Goal: Information Seeking & Learning: Check status

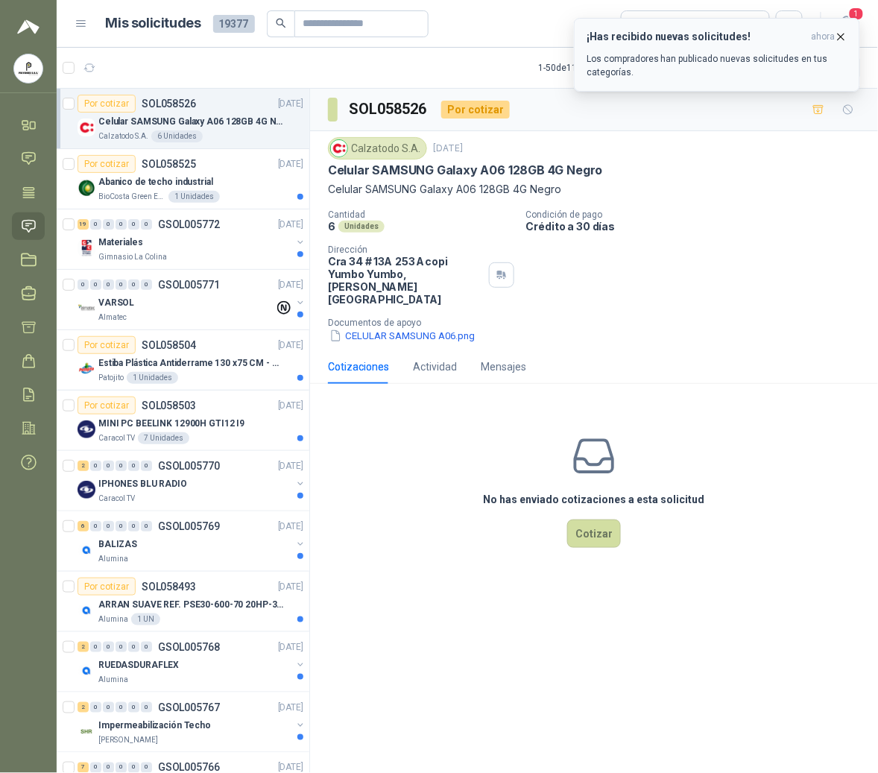
click at [839, 39] on icon "button" at bounding box center [841, 37] width 6 height 6
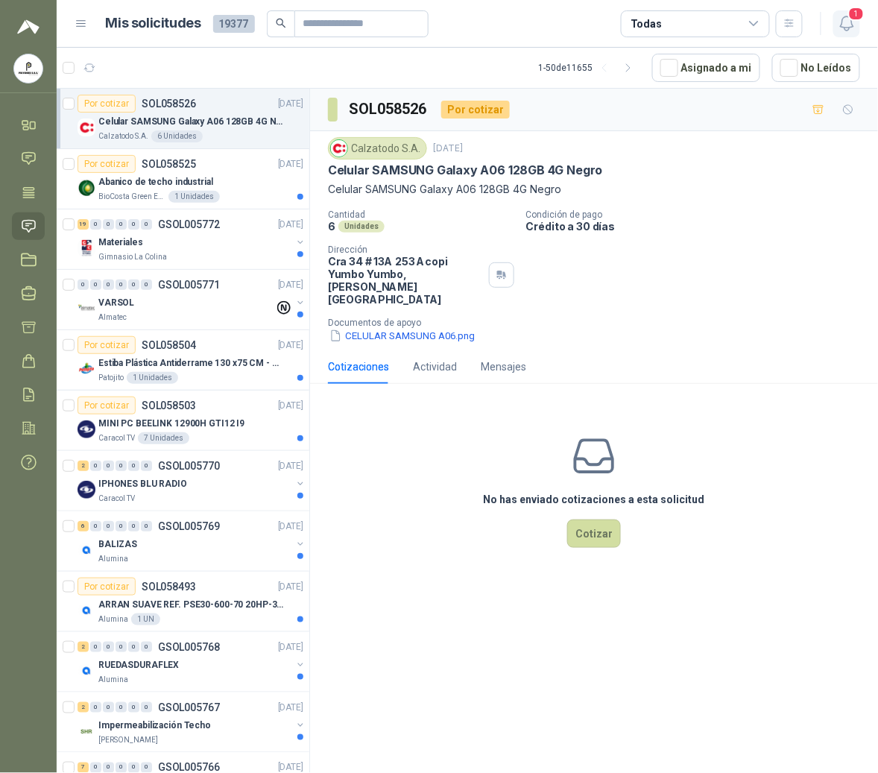
click at [844, 28] on icon "button" at bounding box center [846, 23] width 13 height 14
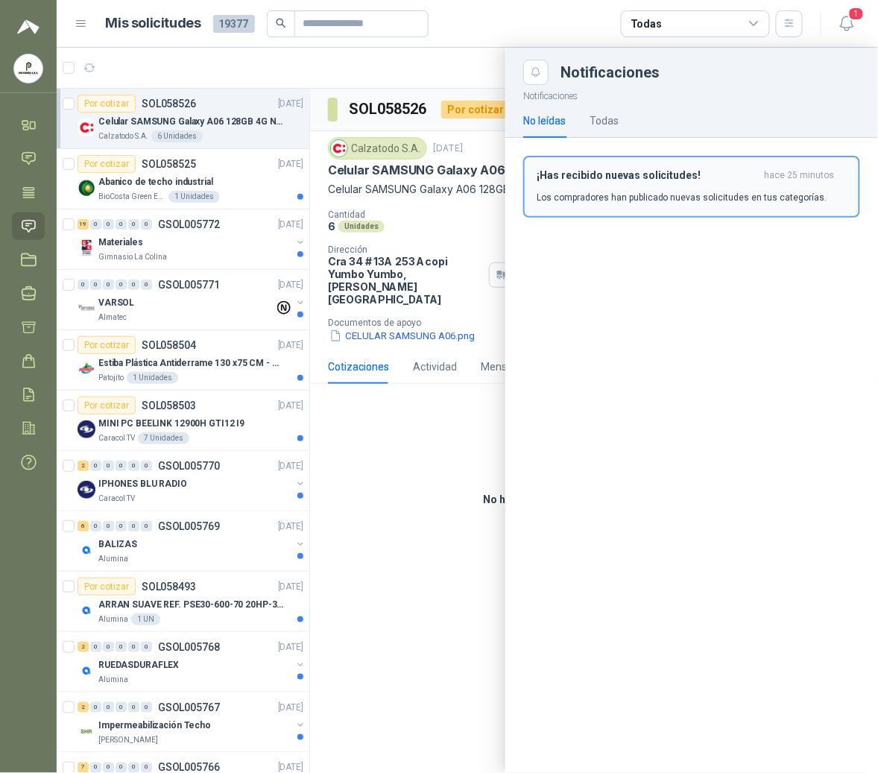
click at [612, 176] on h3 "¡Has recibido nuevas solicitudes!" at bounding box center [647, 175] width 222 height 13
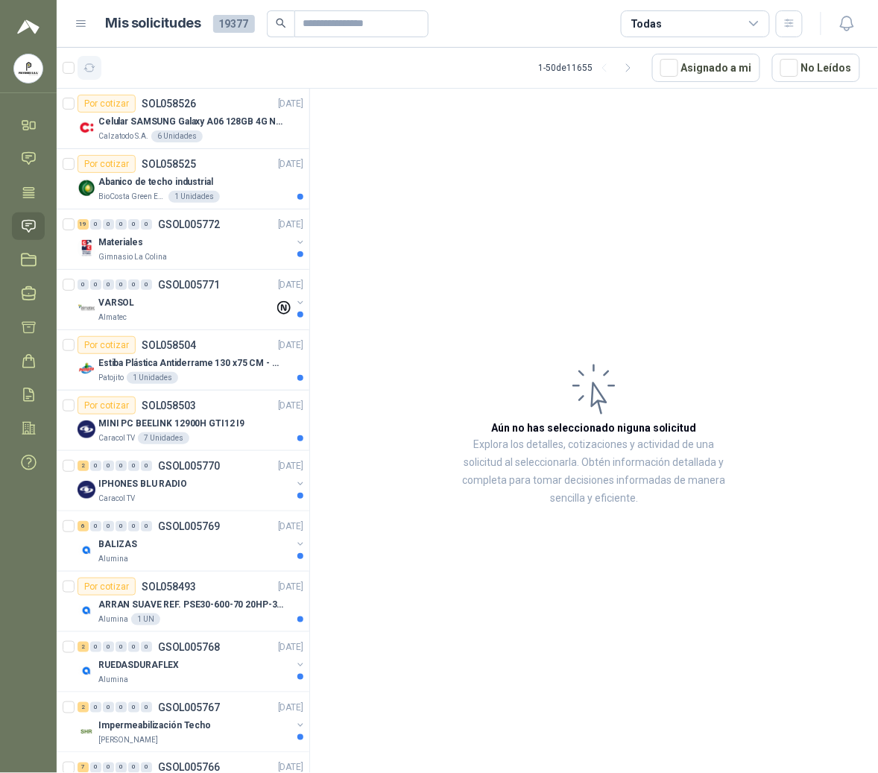
click at [95, 73] on icon "button" at bounding box center [89, 68] width 13 height 13
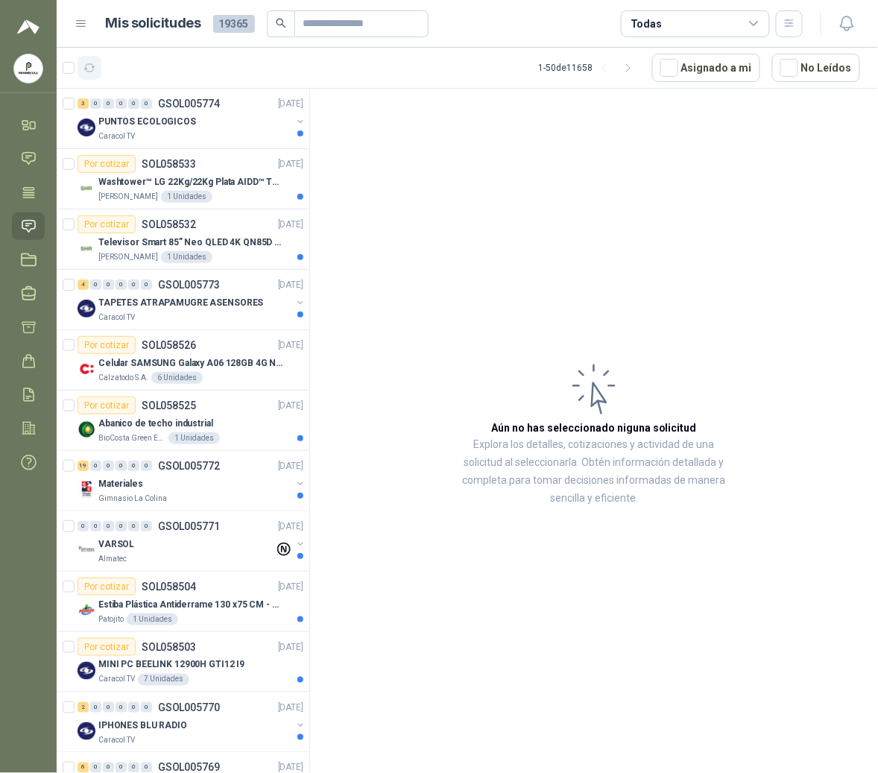
click at [85, 63] on icon "button" at bounding box center [89, 68] width 13 height 13
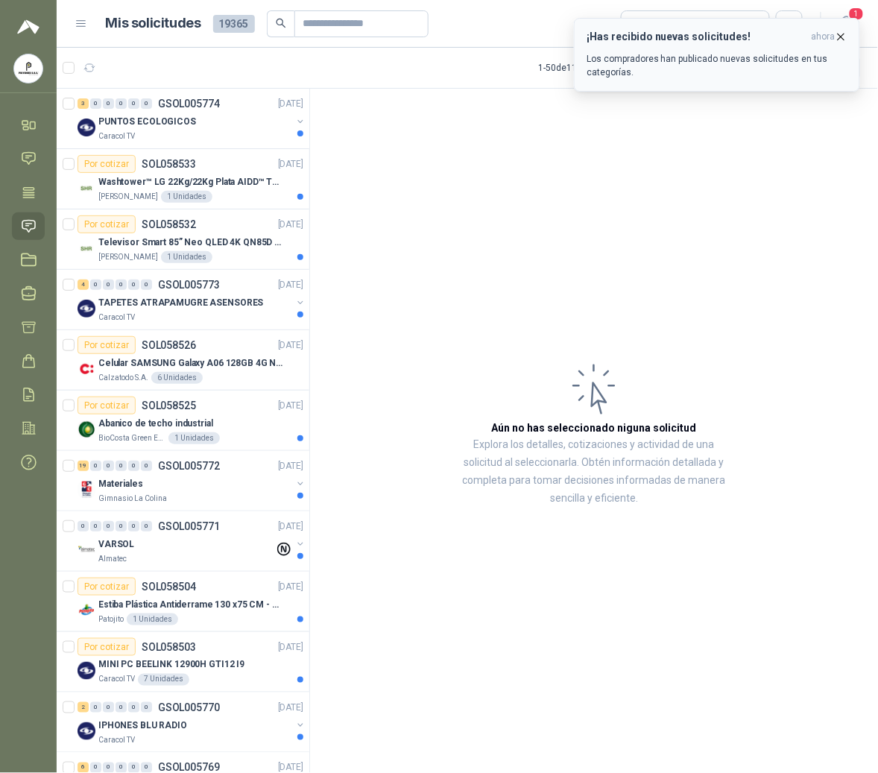
click at [839, 36] on icon "button" at bounding box center [841, 37] width 6 height 6
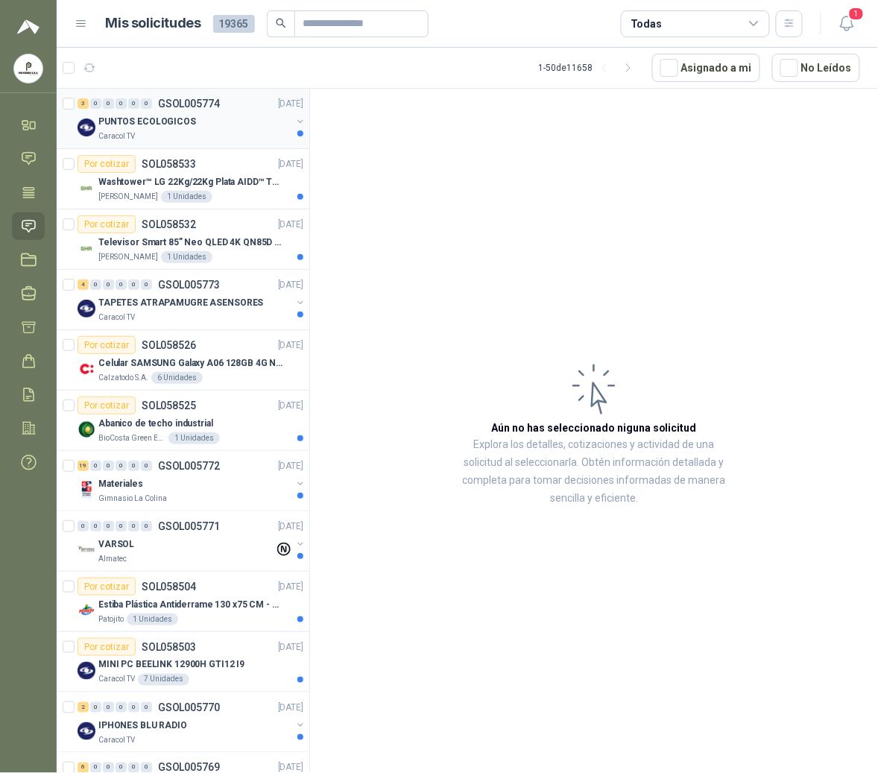
click at [158, 130] on div "PUNTOS ECOLOGICOS" at bounding box center [194, 122] width 193 height 18
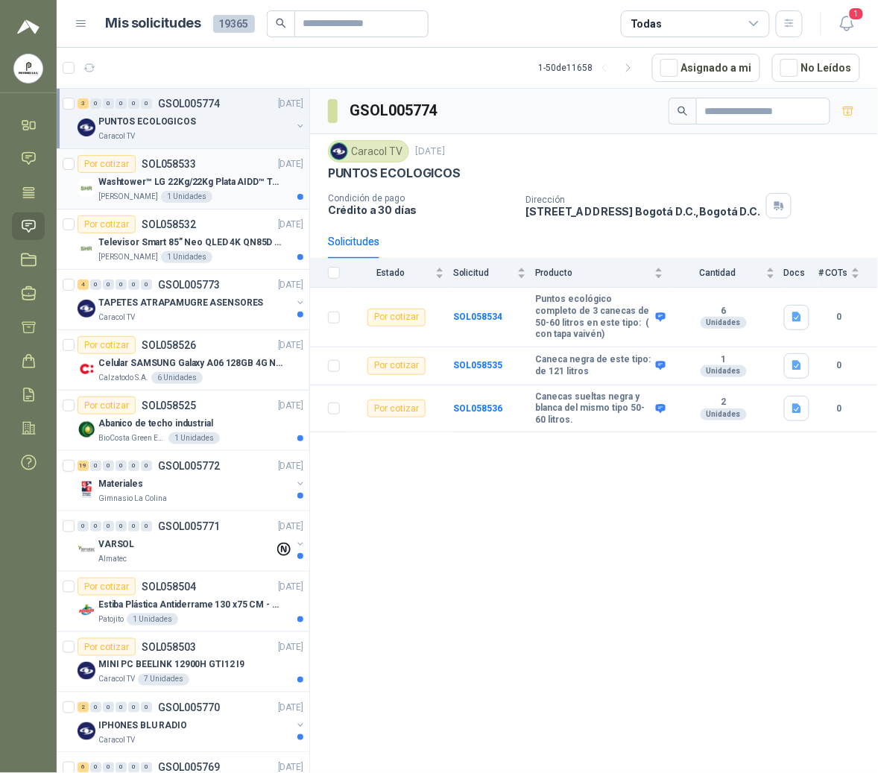
click at [183, 173] on div "Por cotizar SOL058533" at bounding box center [136, 164] width 118 height 18
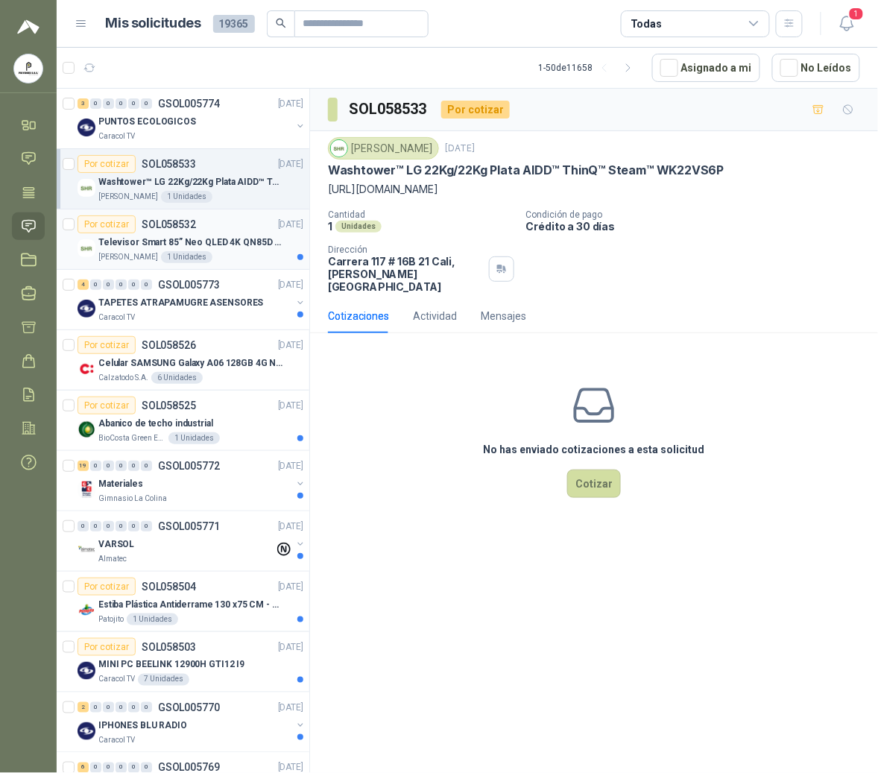
click at [204, 265] on article "Por cotizar SOL058532 [DATE] Televisor Smart 85” Neo QLED 4K QN85D (QN85QN85DBK…" at bounding box center [183, 239] width 253 height 60
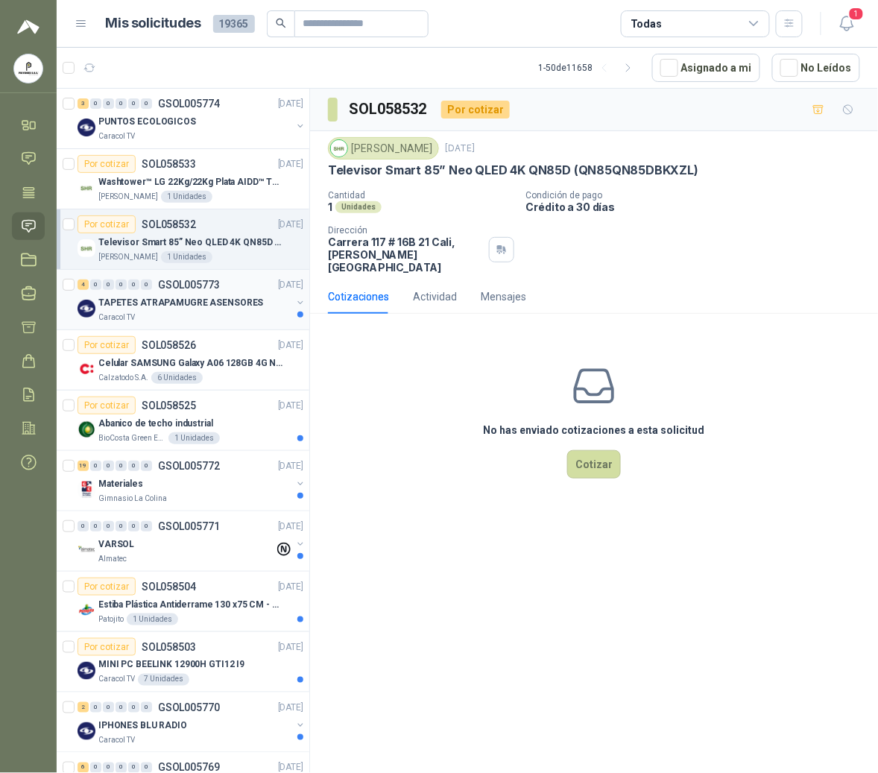
click at [142, 305] on p "TAPETES ATRAPAMUGRE ASENSORES" at bounding box center [180, 303] width 165 height 14
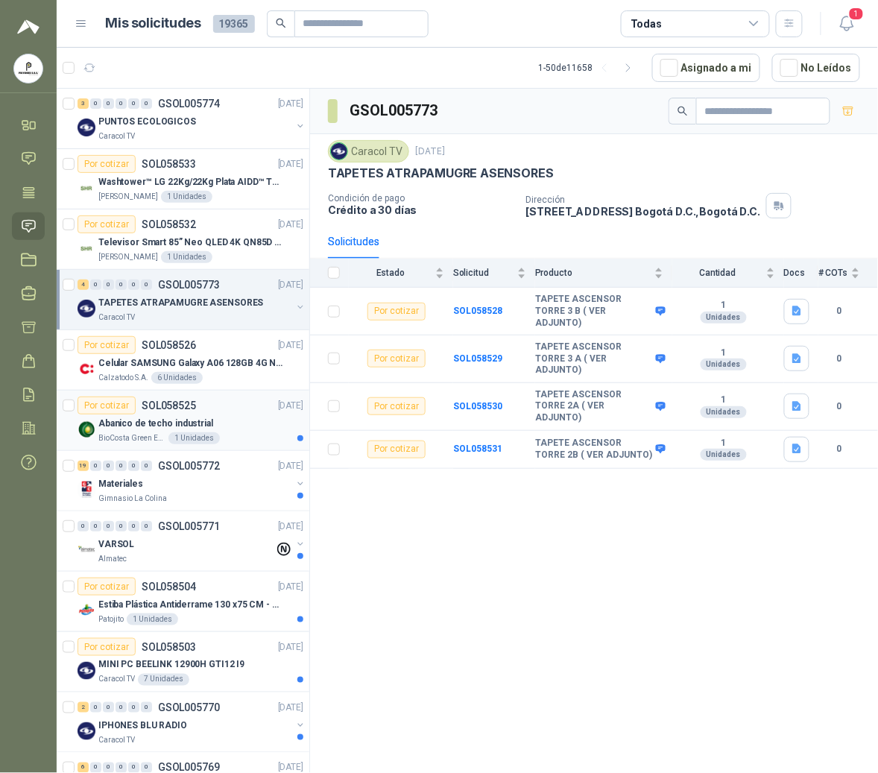
click at [189, 438] on div "1 Unidades" at bounding box center [193, 438] width 51 height 12
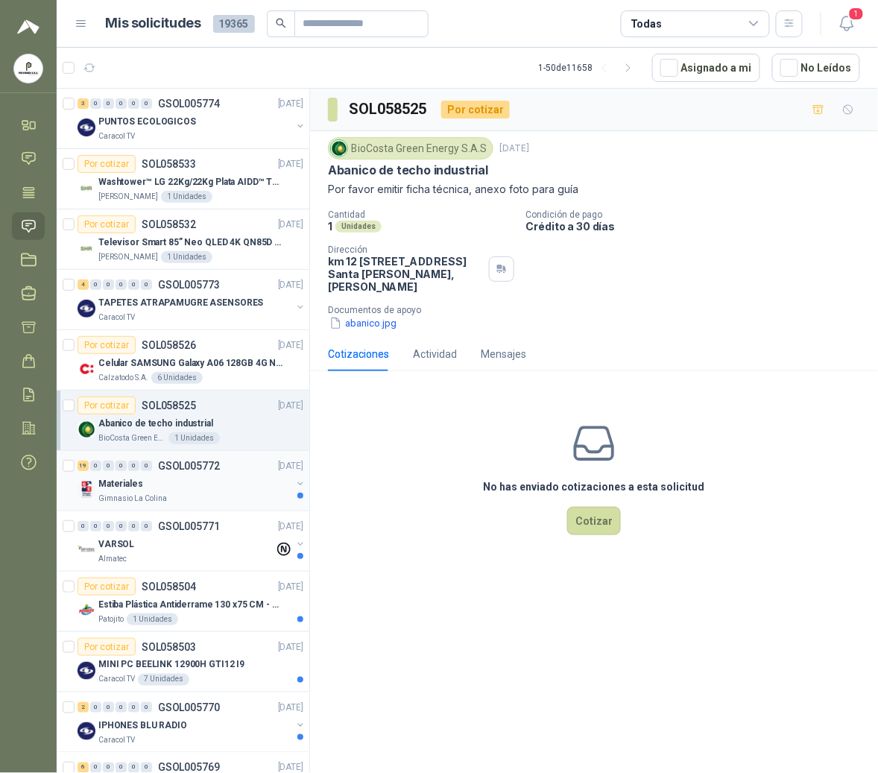
click at [203, 478] on div "Materiales" at bounding box center [194, 484] width 193 height 18
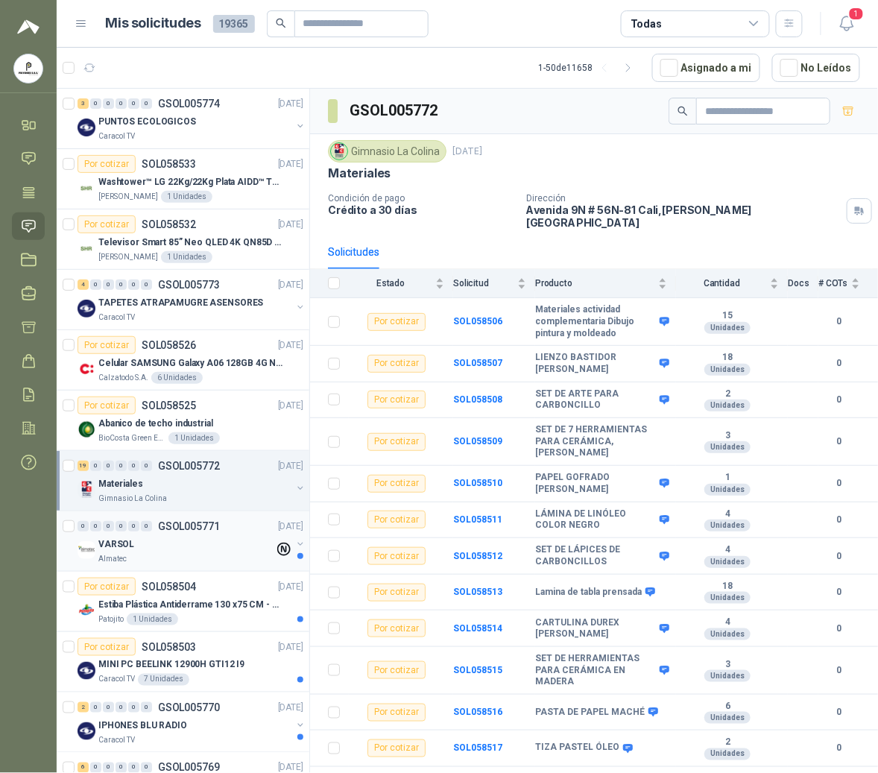
click at [174, 556] on div "Almatec" at bounding box center [186, 559] width 176 height 12
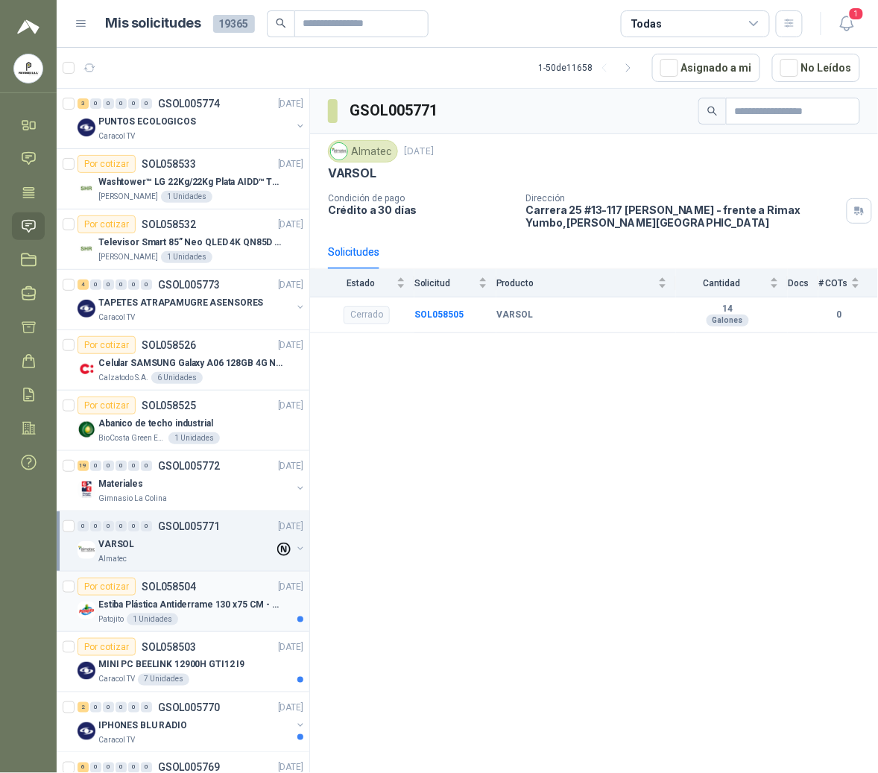
click at [183, 595] on div "Por cotizar SOL058504" at bounding box center [136, 586] width 118 height 18
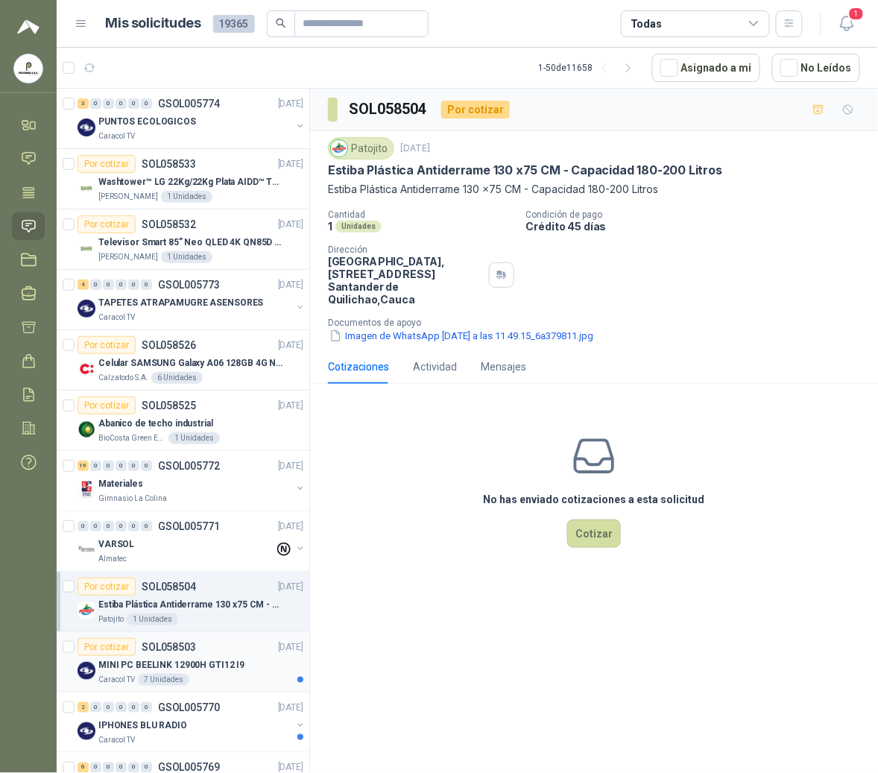
click at [189, 660] on p "MINI PC BEELINK 12900H GTI12 I9" at bounding box center [171, 665] width 146 height 14
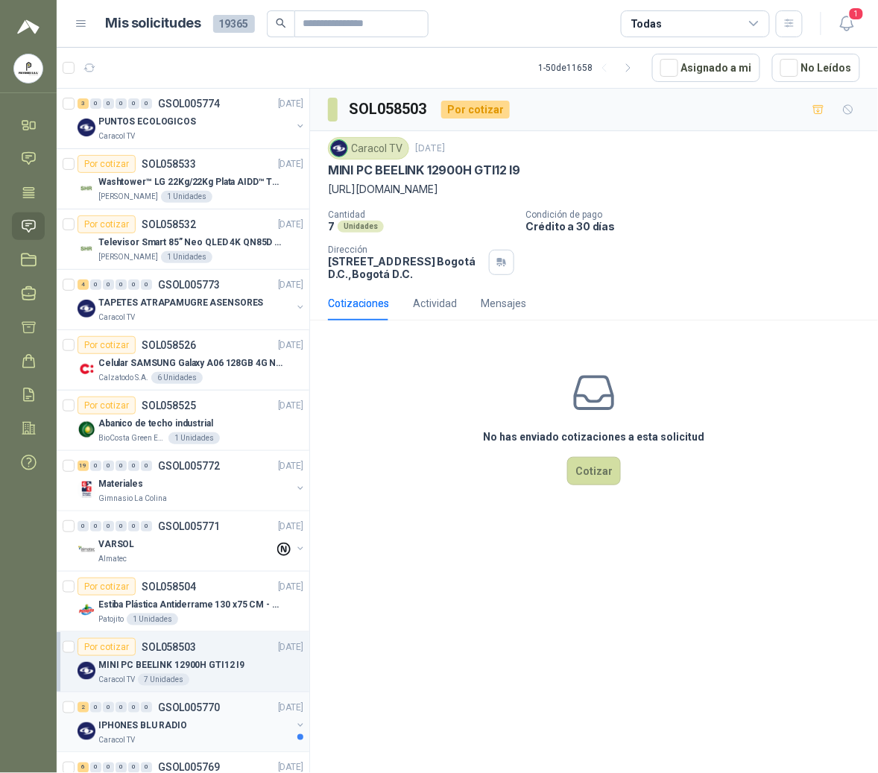
click at [197, 727] on div "IPHONES BLU RADIO" at bounding box center [194, 725] width 193 height 18
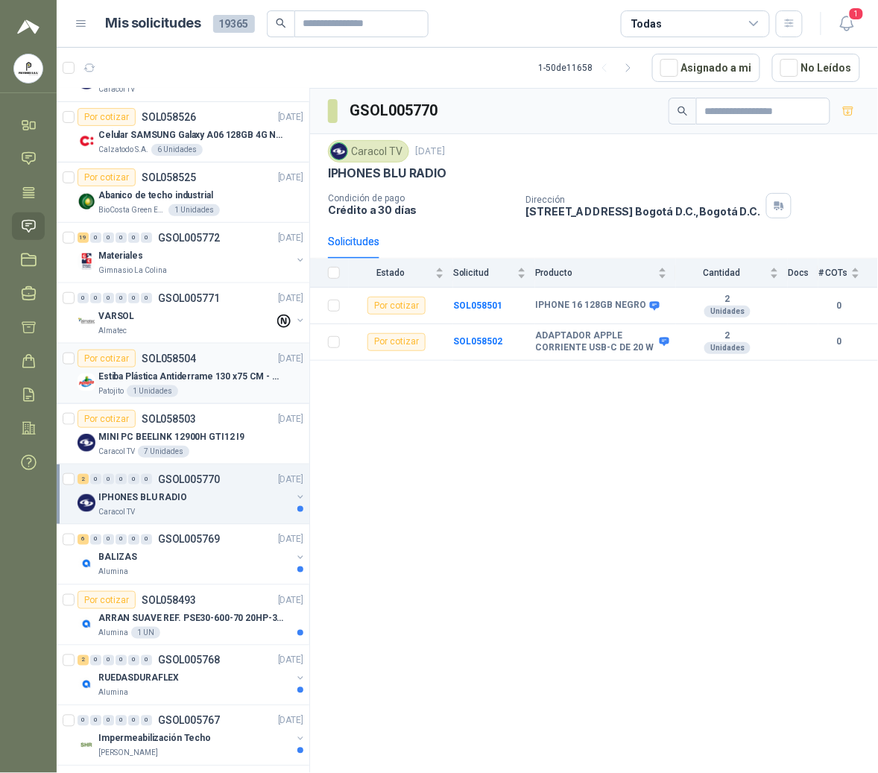
scroll to position [298, 0]
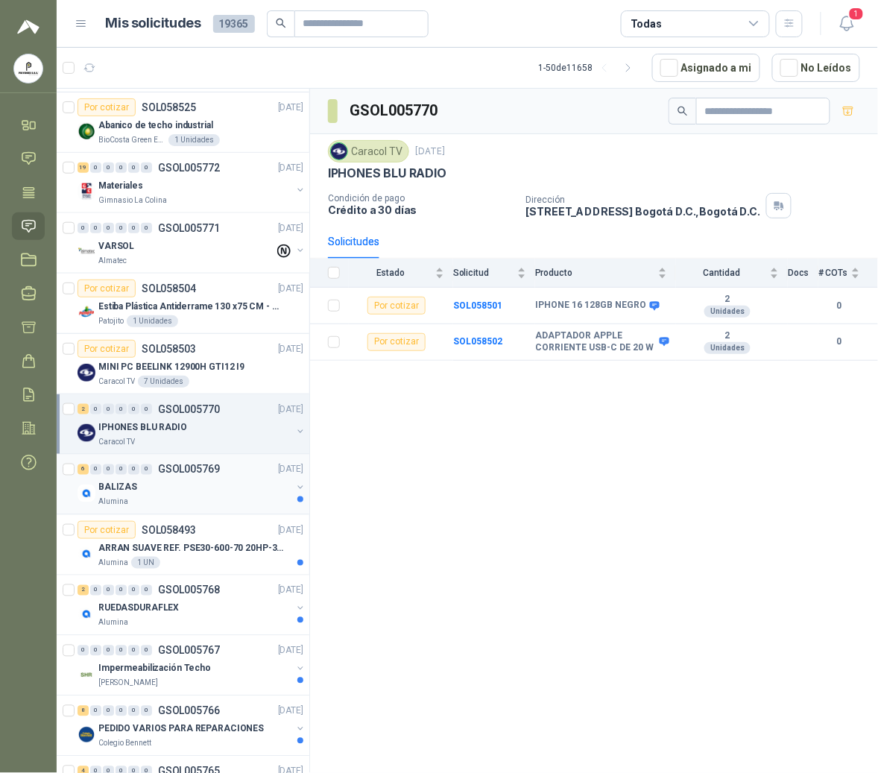
click at [156, 486] on div "BALIZAS" at bounding box center [194, 487] width 193 height 18
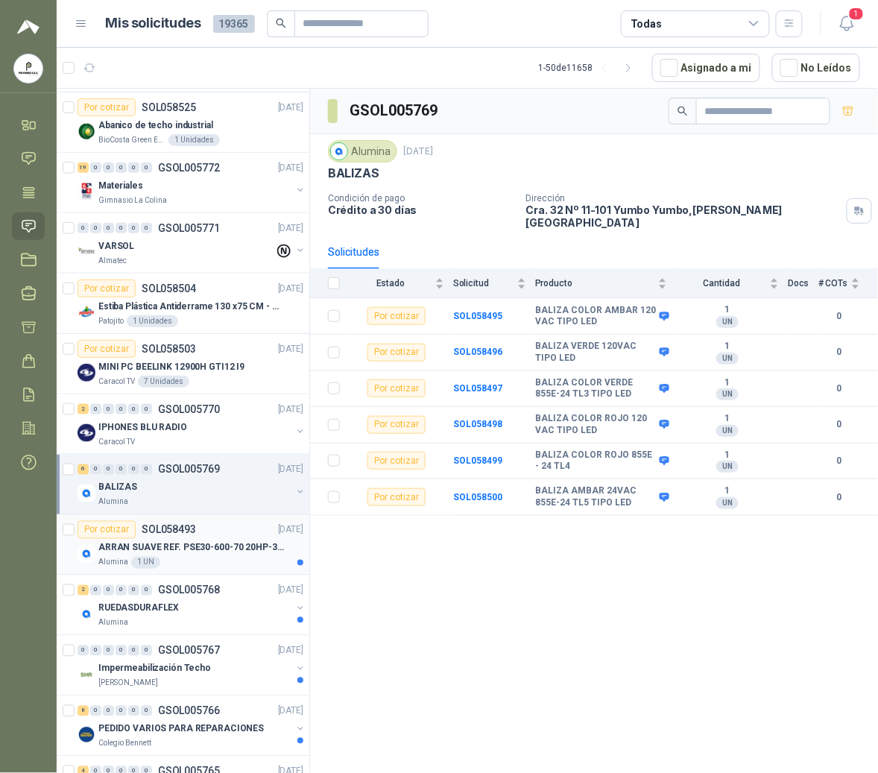
click at [171, 557] on div "ARRAN SUAVE REF. PSE30-600-70 20HP-30A" at bounding box center [200, 548] width 205 height 18
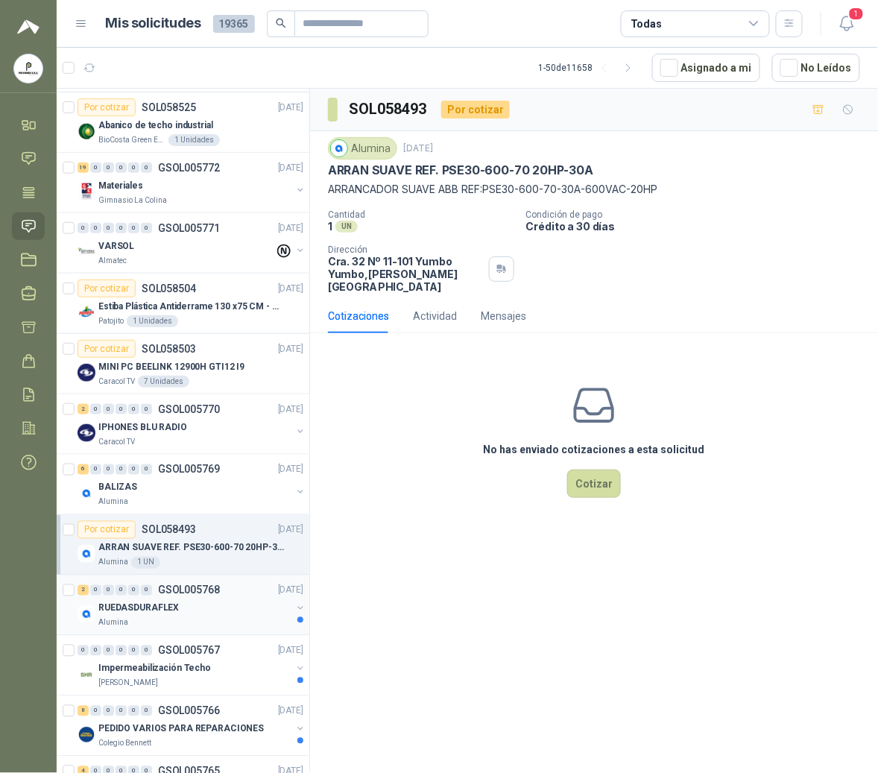
click at [173, 595] on p "GSOL005768" at bounding box center [189, 590] width 62 height 10
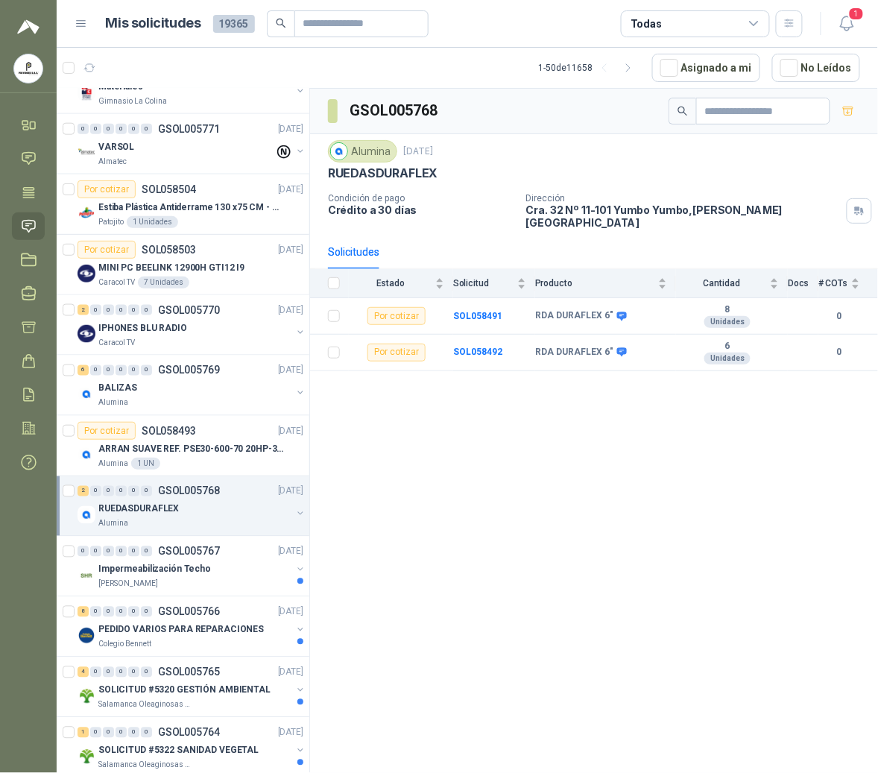
scroll to position [496, 0]
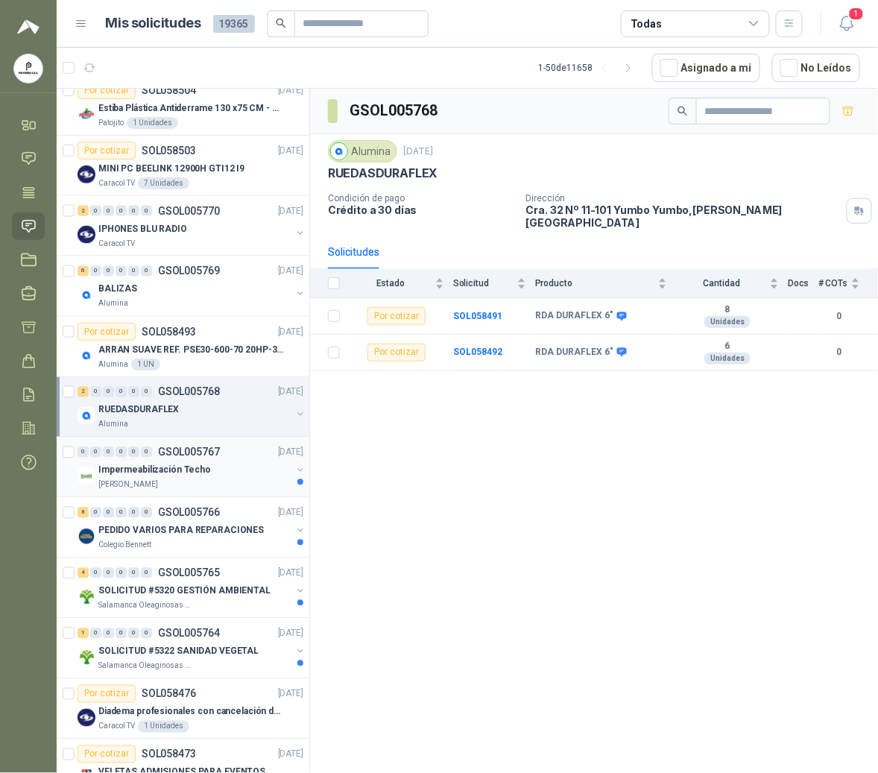
click at [168, 474] on p "Impermeabilización Techo" at bounding box center [154, 470] width 113 height 14
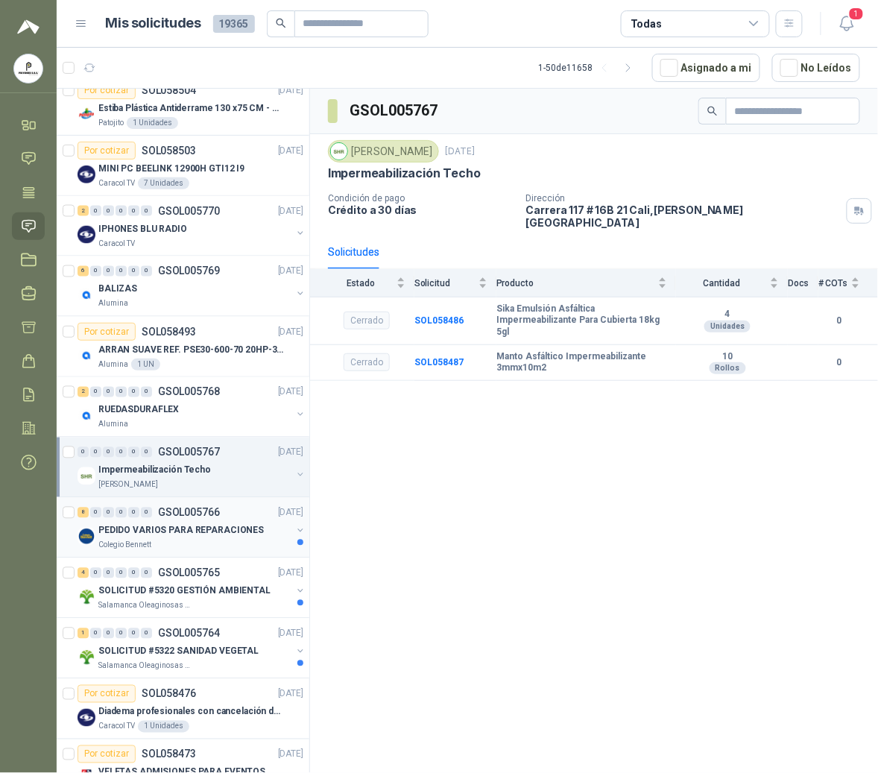
click at [147, 544] on p "Colegio Bennett" at bounding box center [124, 545] width 53 height 12
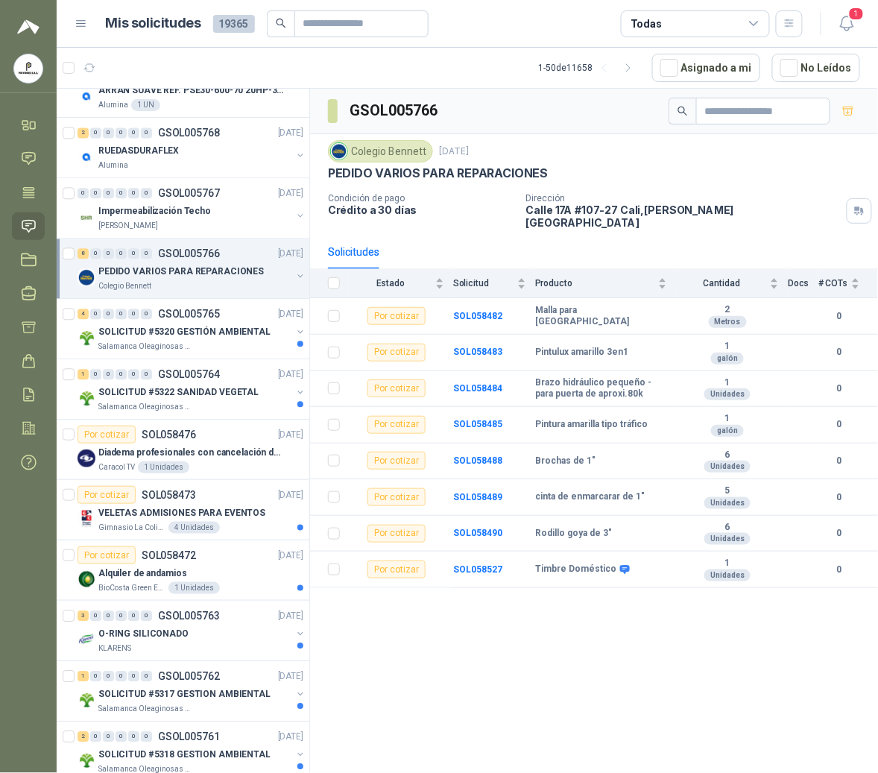
scroll to position [761, 0]
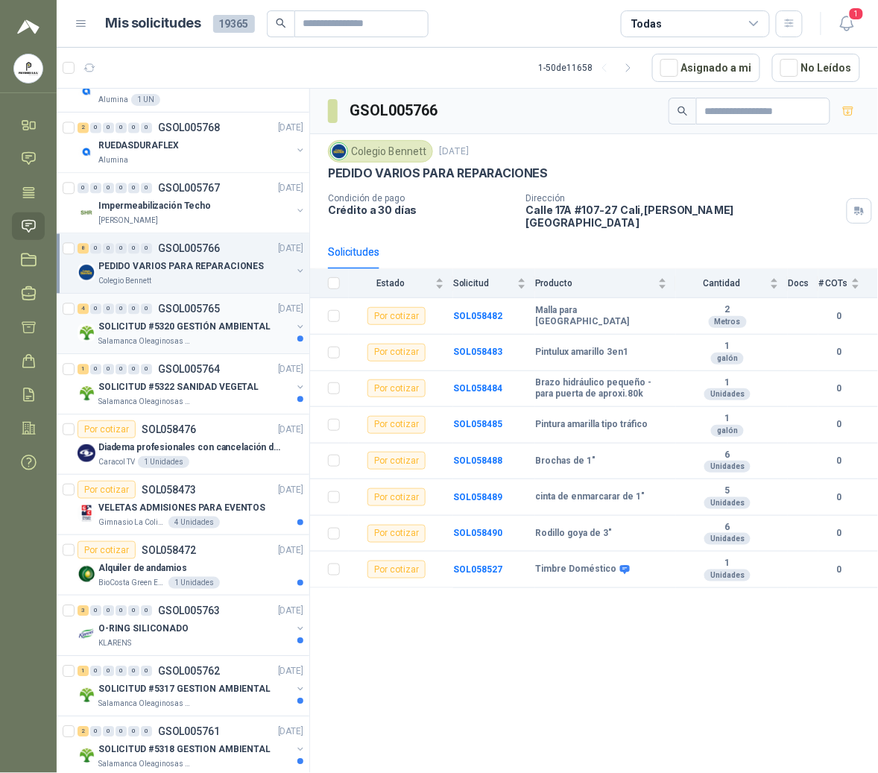
click at [182, 340] on p "Salamanca Oleaginosas SAS" at bounding box center [145, 341] width 94 height 12
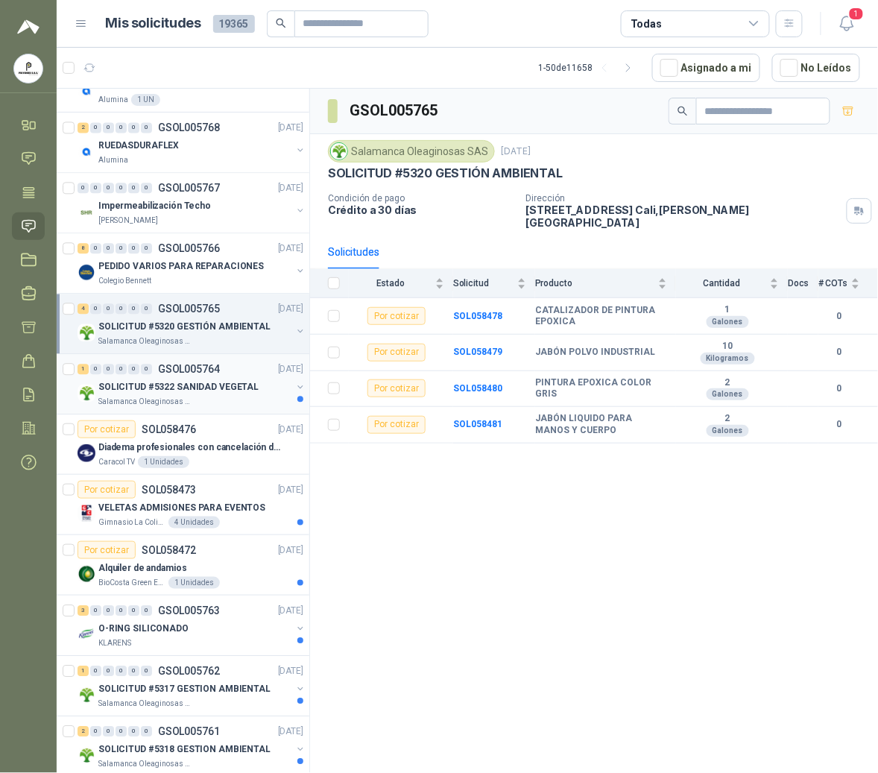
click at [191, 404] on div "Salamanca Oleaginosas SAS" at bounding box center [194, 402] width 193 height 12
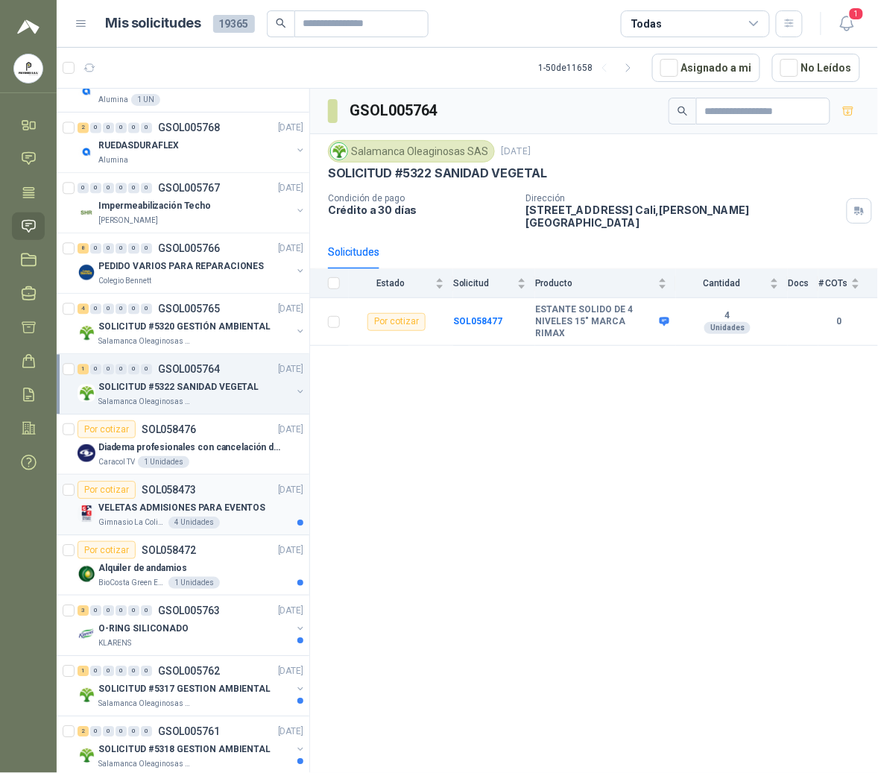
click at [198, 526] on div "4 Unidades" at bounding box center [193, 522] width 51 height 12
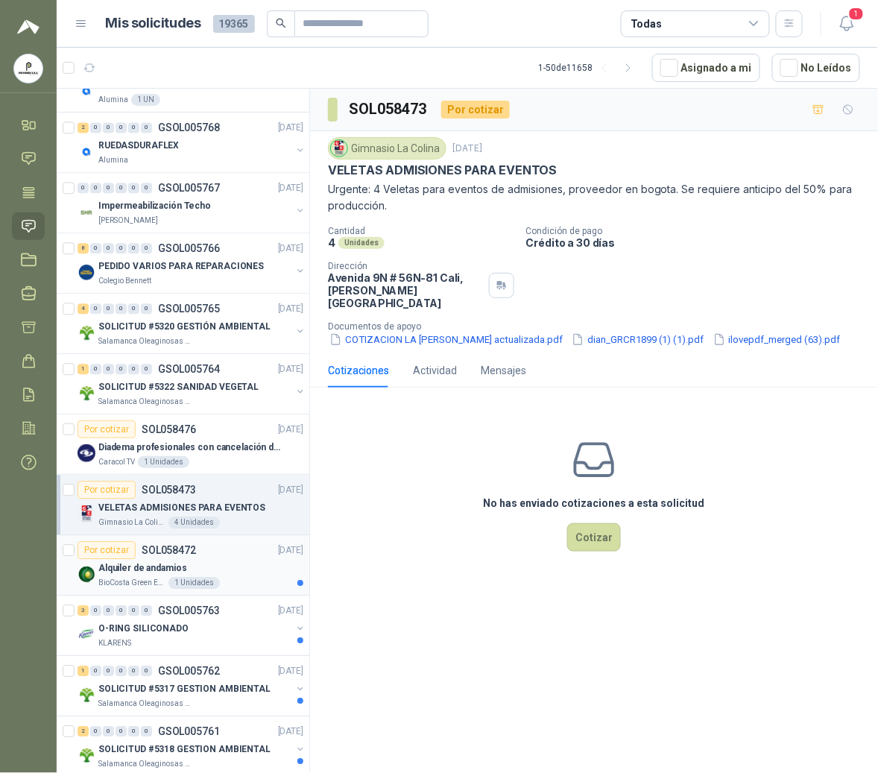
click at [229, 569] on div "Alquiler de andamios" at bounding box center [200, 568] width 205 height 18
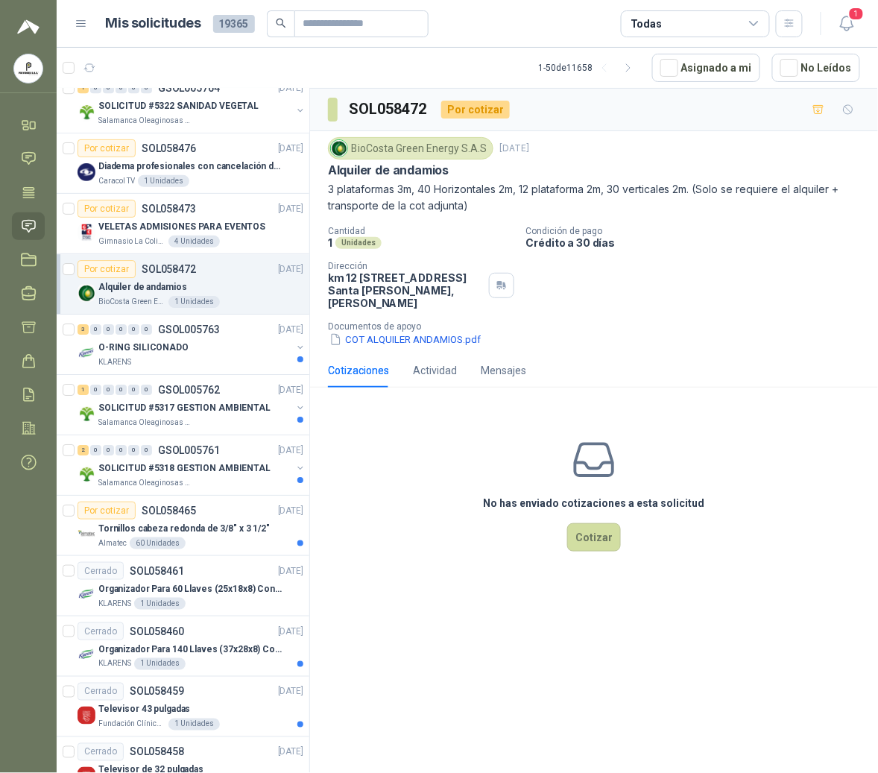
scroll to position [1051, 0]
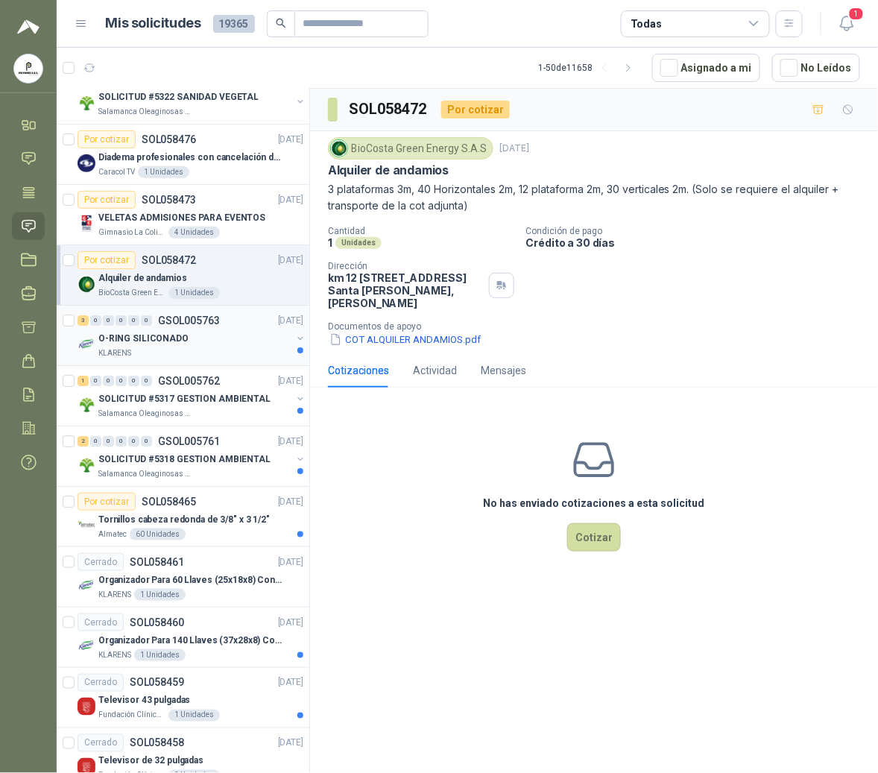
click at [216, 359] on div "KLARENS" at bounding box center [194, 353] width 193 height 12
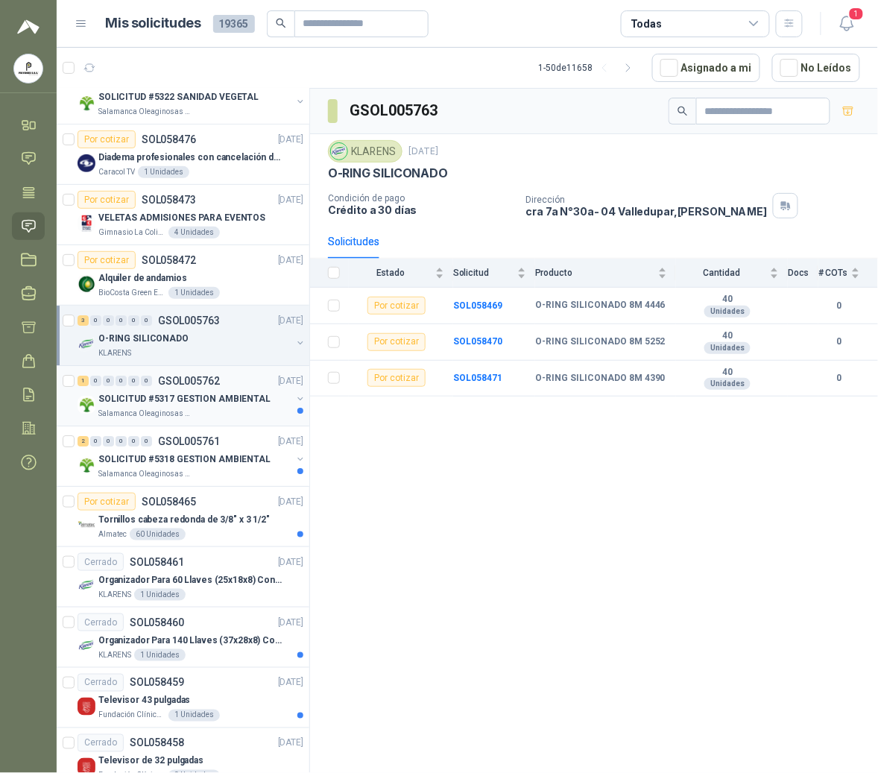
click at [216, 401] on p "SOLICITUD #5317 GESTION AMBIENTAL" at bounding box center [184, 399] width 172 height 14
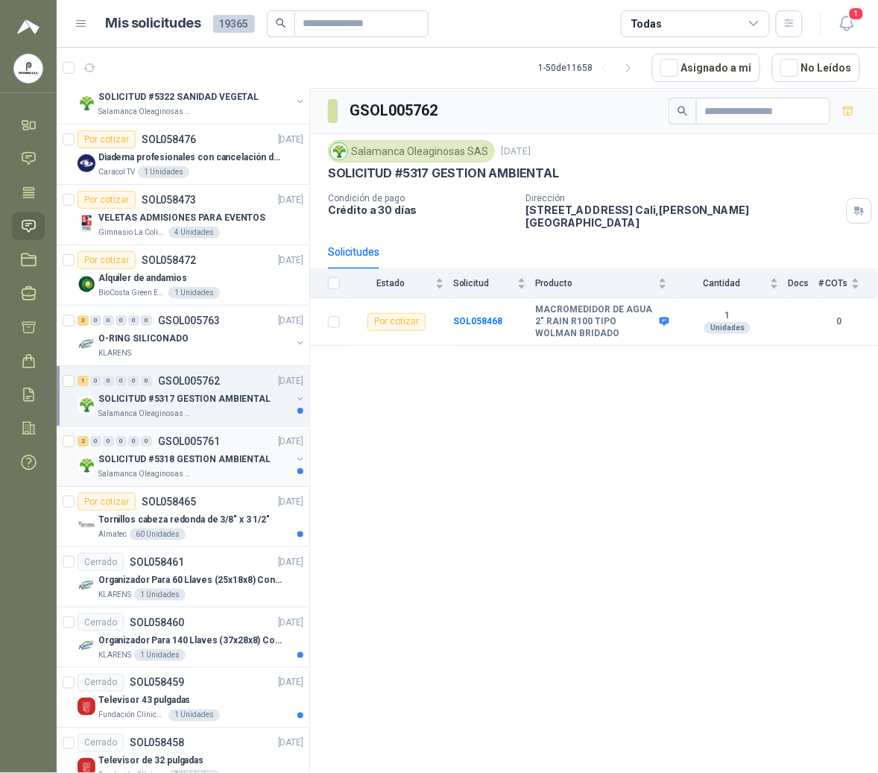
click at [171, 465] on p "SOLICITUD #5318 GESTION AMBIENTAL" at bounding box center [184, 459] width 172 height 14
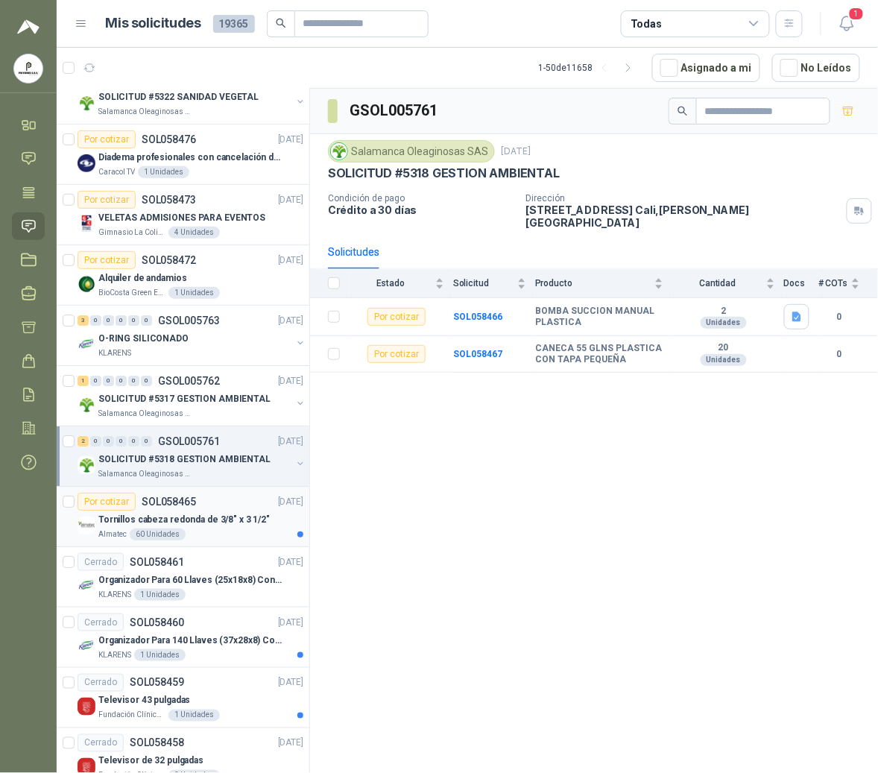
click at [153, 528] on div "Tornillos cabeza redonda de 3/8" x 3 1/2"" at bounding box center [200, 519] width 205 height 18
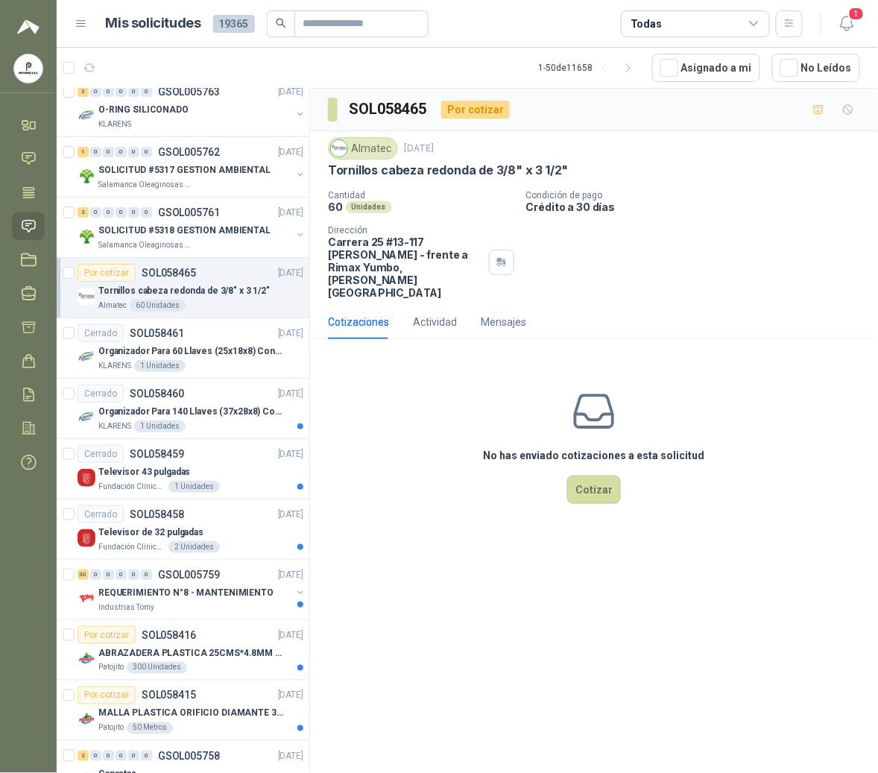
scroll to position [1310, 0]
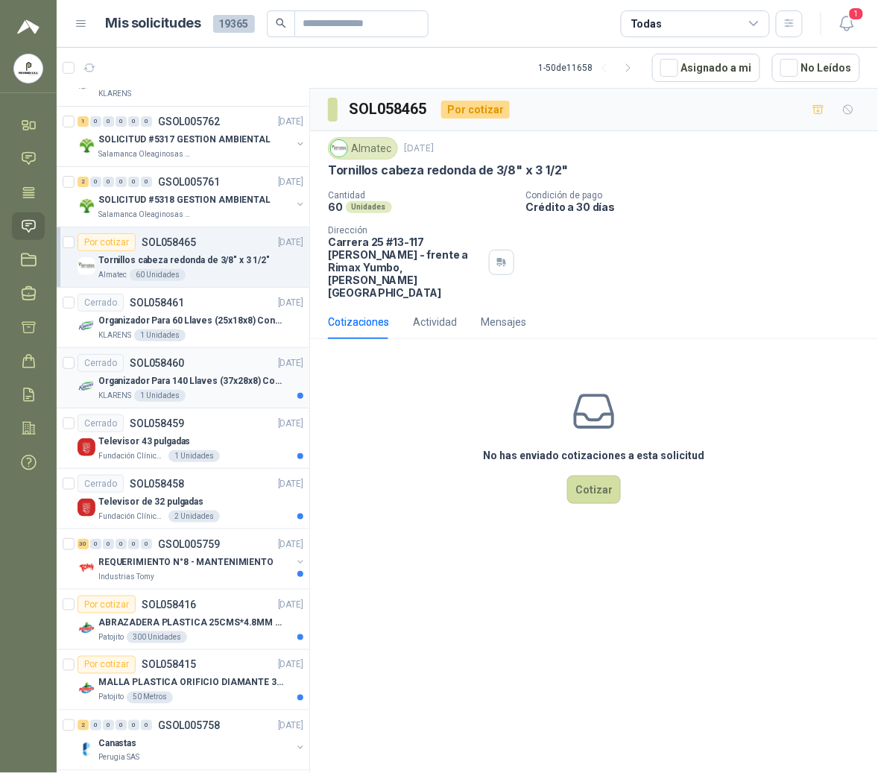
click at [159, 402] on div "1 Unidades" at bounding box center [159, 396] width 51 height 12
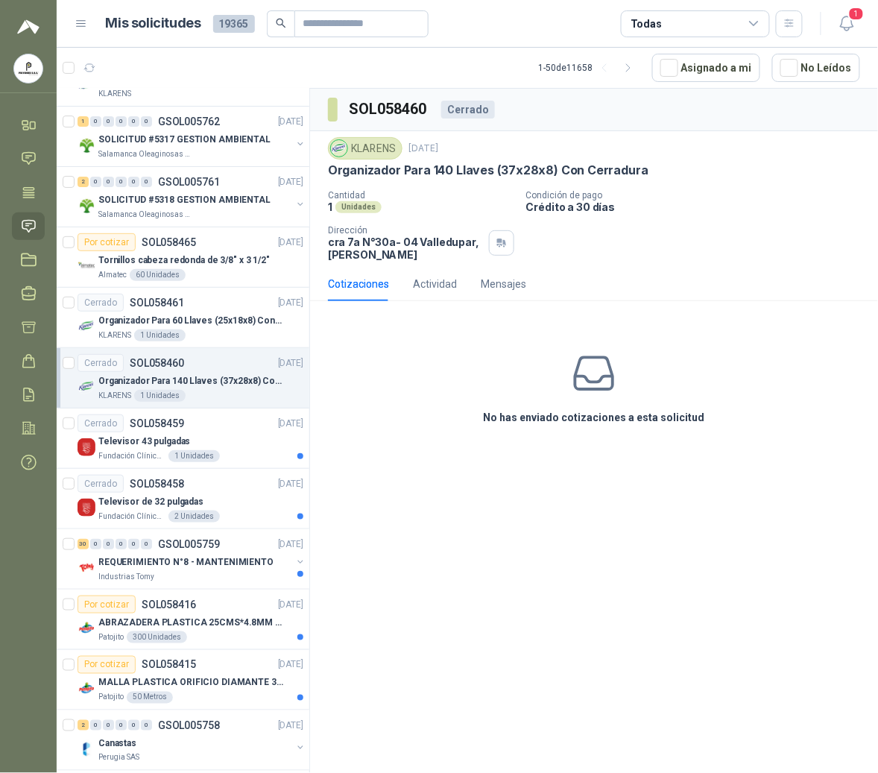
scroll to position [1464, 0]
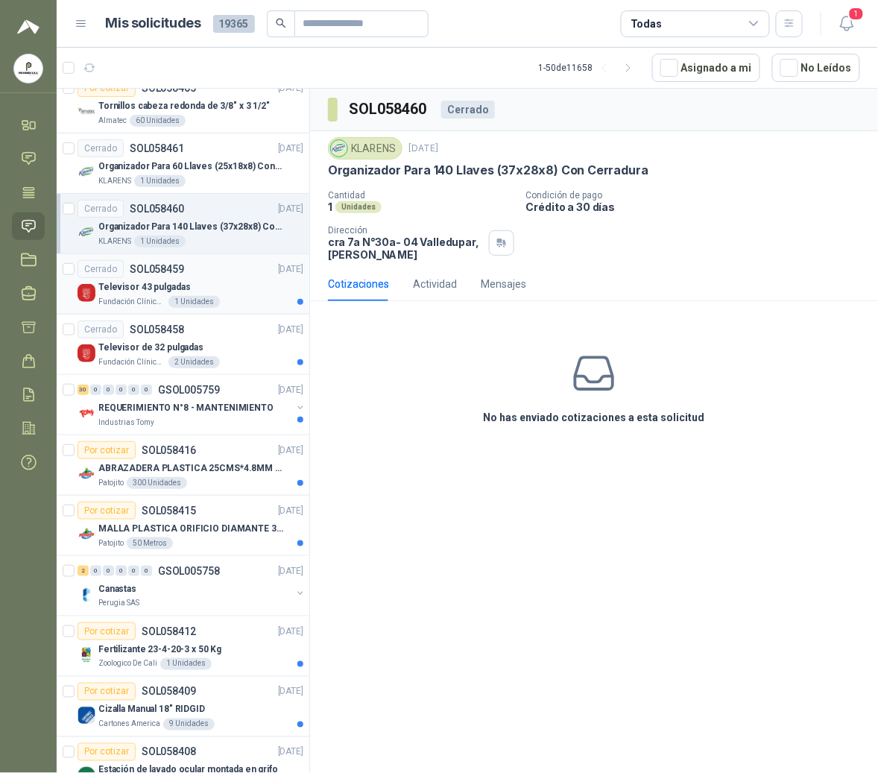
click at [151, 285] on div "Televisor 43 pulgadas" at bounding box center [200, 287] width 205 height 18
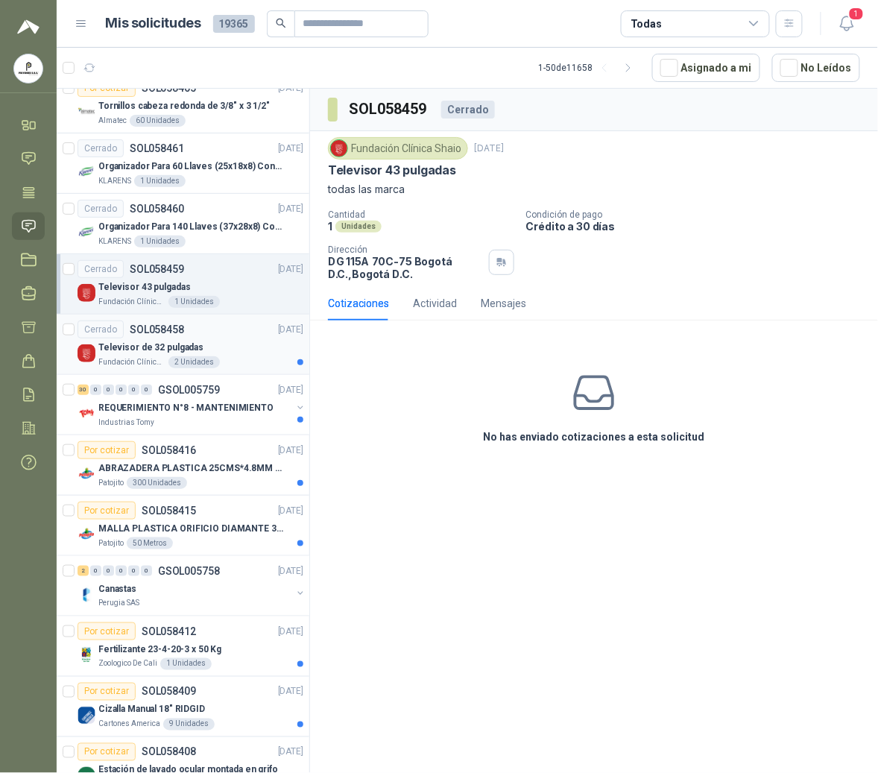
click at [170, 364] on div "2 Unidades" at bounding box center [193, 362] width 51 height 12
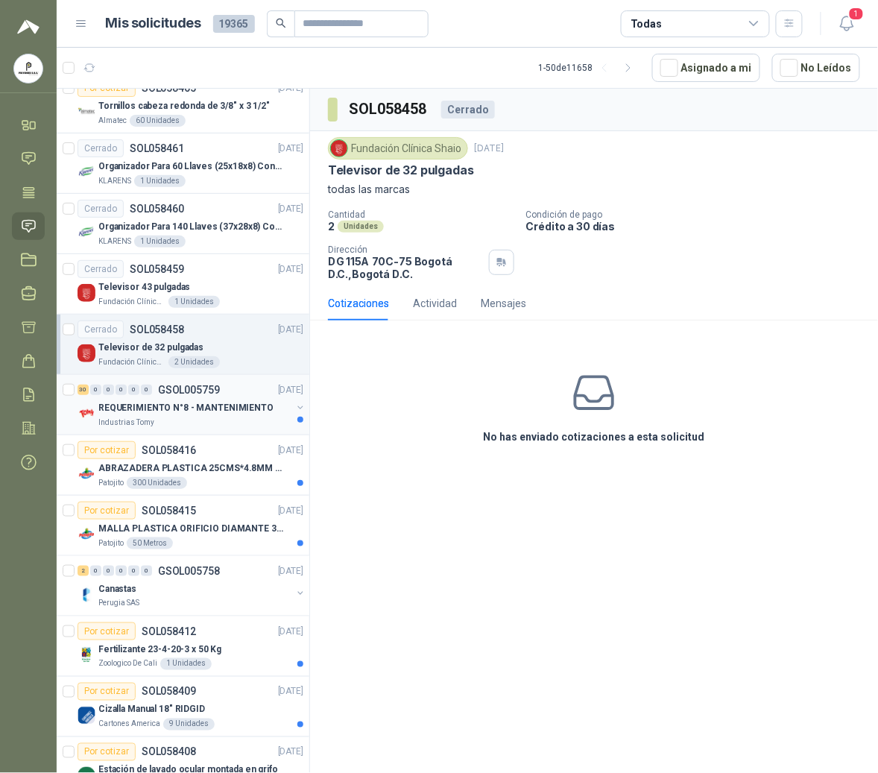
click at [171, 415] on p "REQUERIMIENTO N°8 - MANTENIMIENTO" at bounding box center [185, 408] width 175 height 14
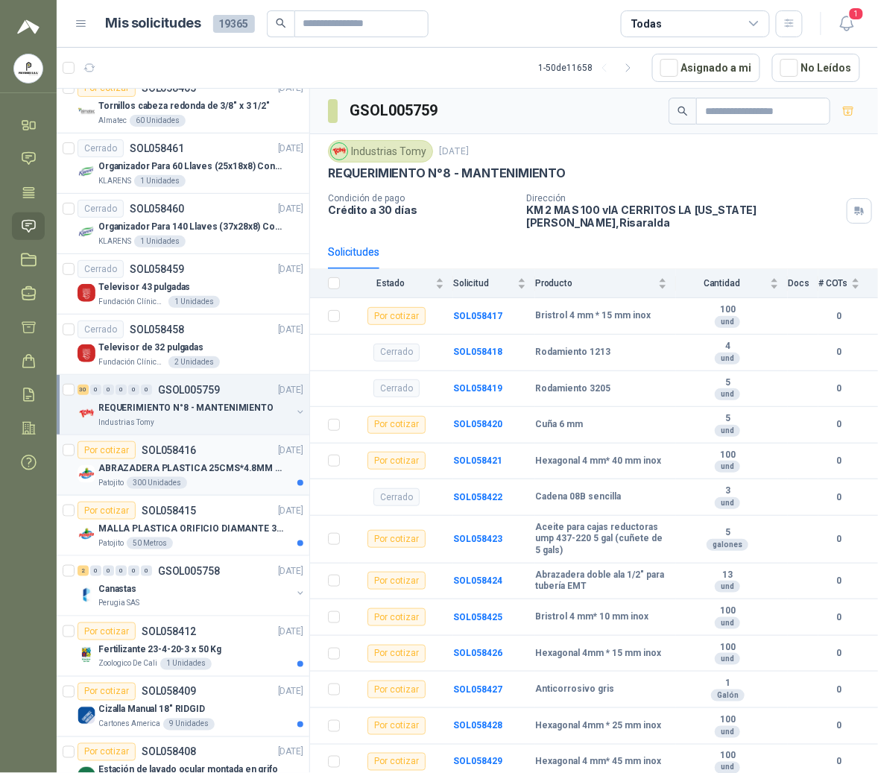
click at [218, 475] on p "ABRAZADERA PLASTICA 25CMS*4.8MM NEGRA" at bounding box center [191, 468] width 186 height 14
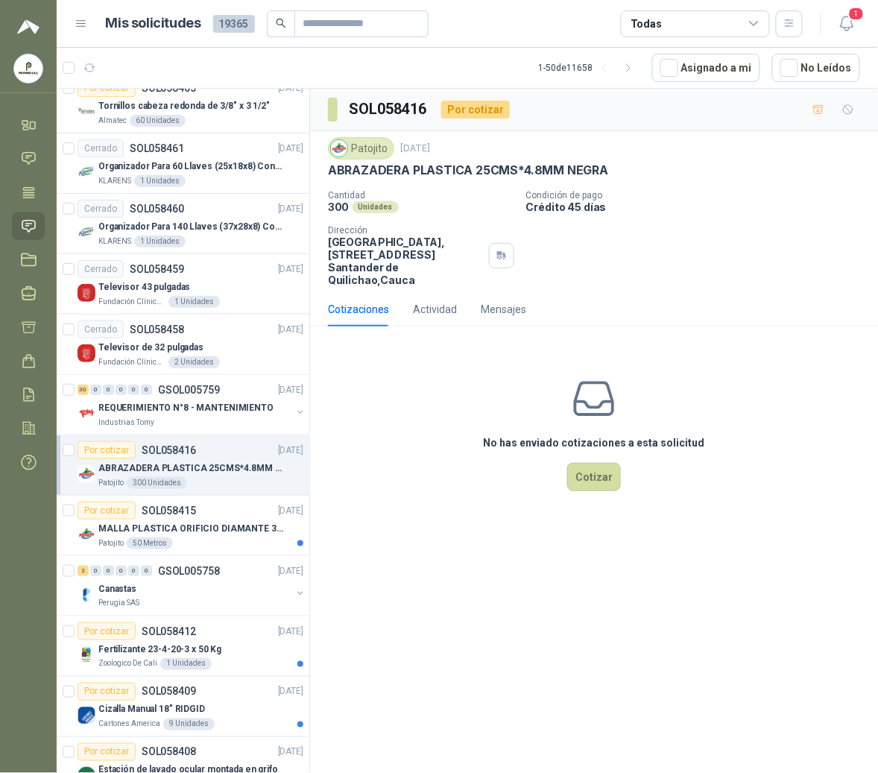
click at [19, 575] on menu "POLYSHOES S.A.S. POLYSHOES S.A.S. Inicio Chat Tareas Solicitudes Licitaciones N…" at bounding box center [28, 386] width 57 height 773
click at [265, 556] on article "Por cotizar SOL058415 [DATE] MALLA PLASTICA ORIFICIO DIAMANTE 3MM Patojito 50 M…" at bounding box center [183, 525] width 253 height 60
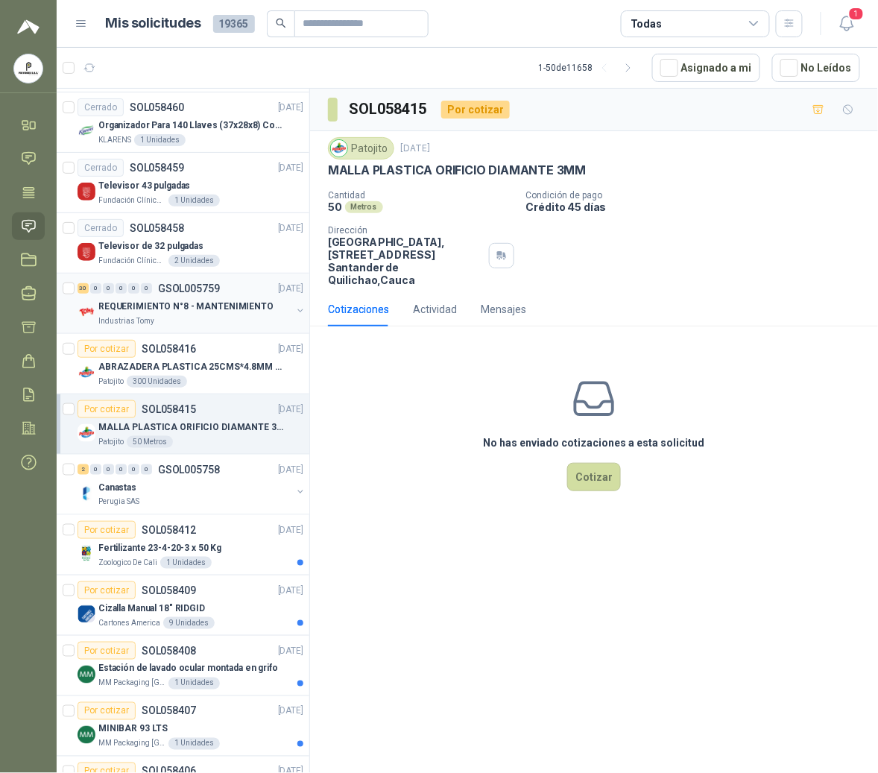
scroll to position [1663, 0]
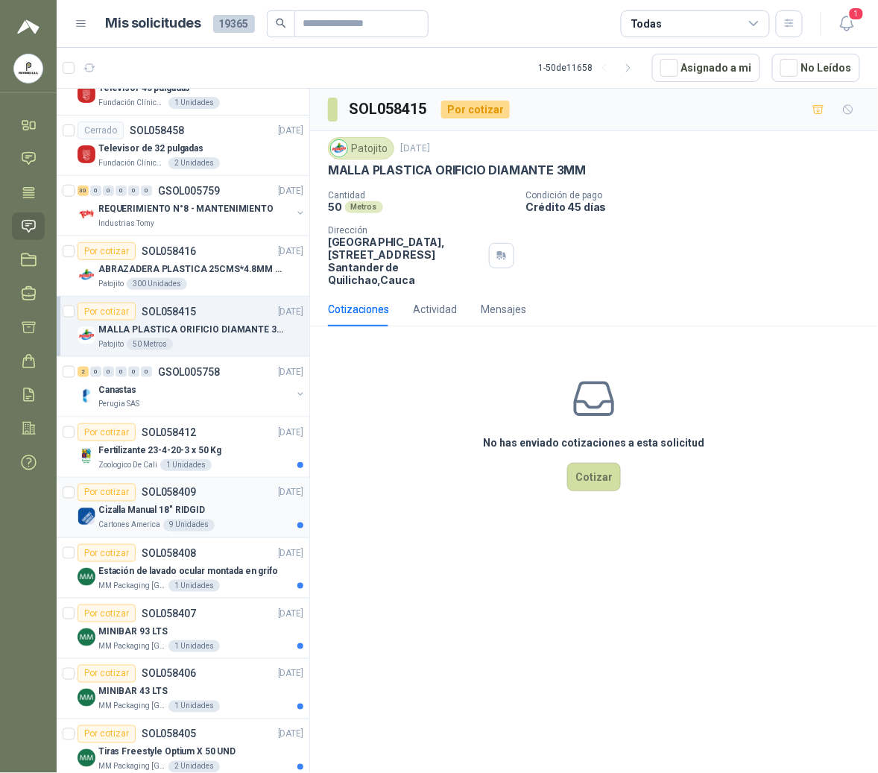
click at [179, 498] on p "SOL058409" at bounding box center [169, 492] width 54 height 10
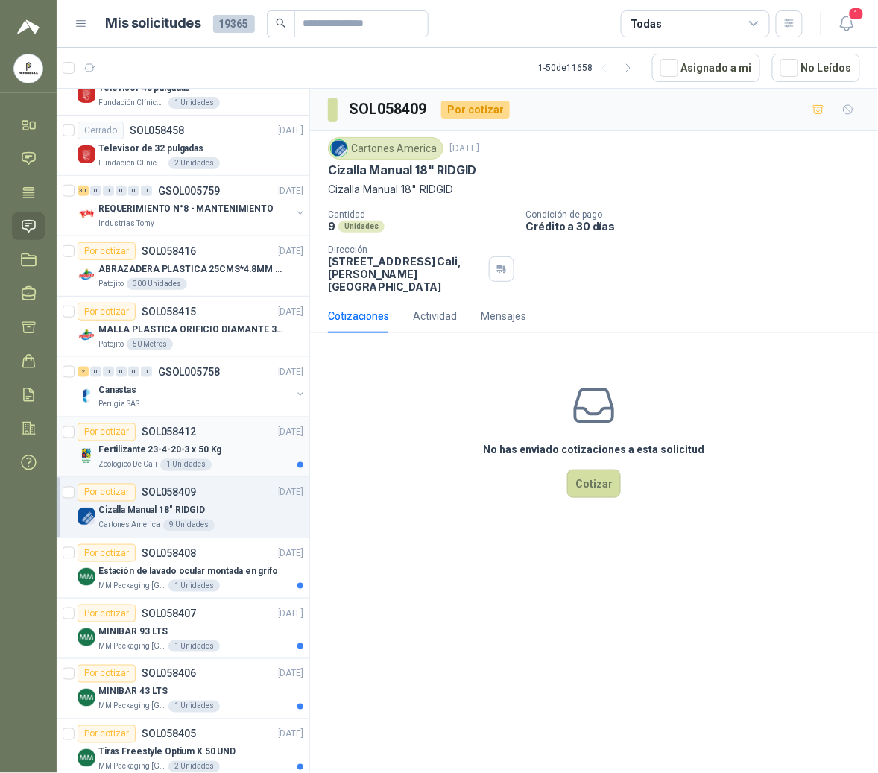
click at [192, 457] on p "Fertilizante 23-4-20-3 x 50 Kg" at bounding box center [159, 450] width 123 height 14
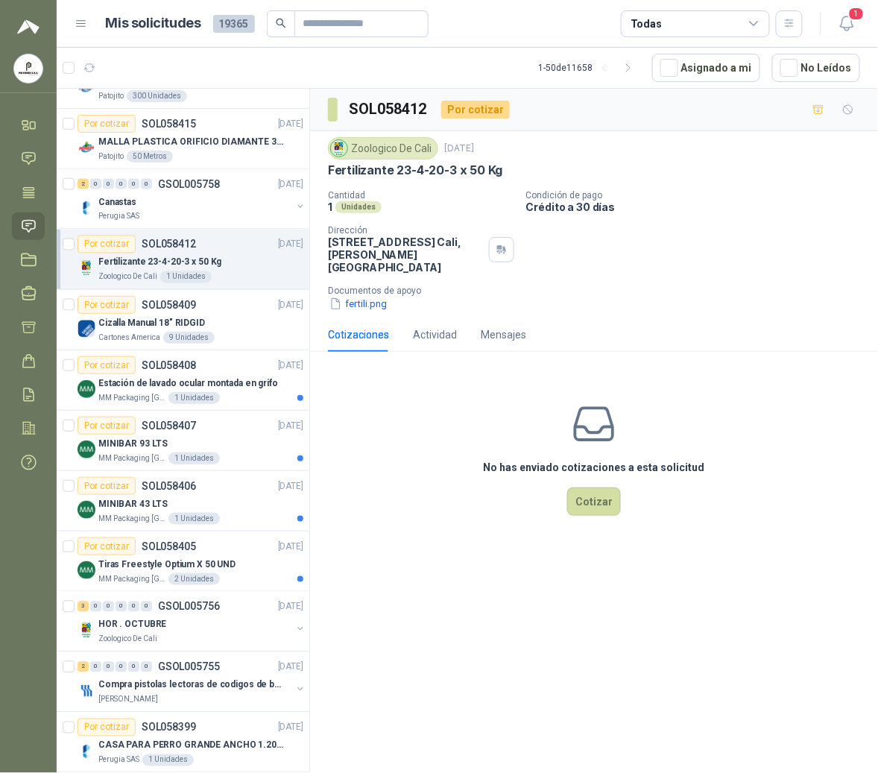
scroll to position [1861, 0]
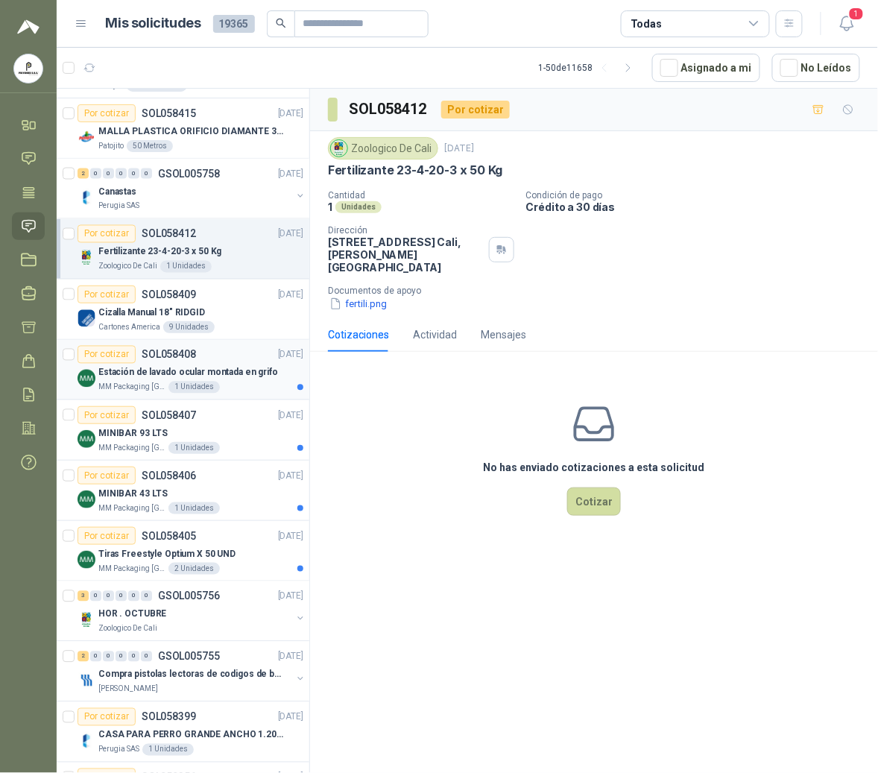
click at [180, 380] on p "Estación de lavado ocular montada en grifo" at bounding box center [188, 373] width 180 height 14
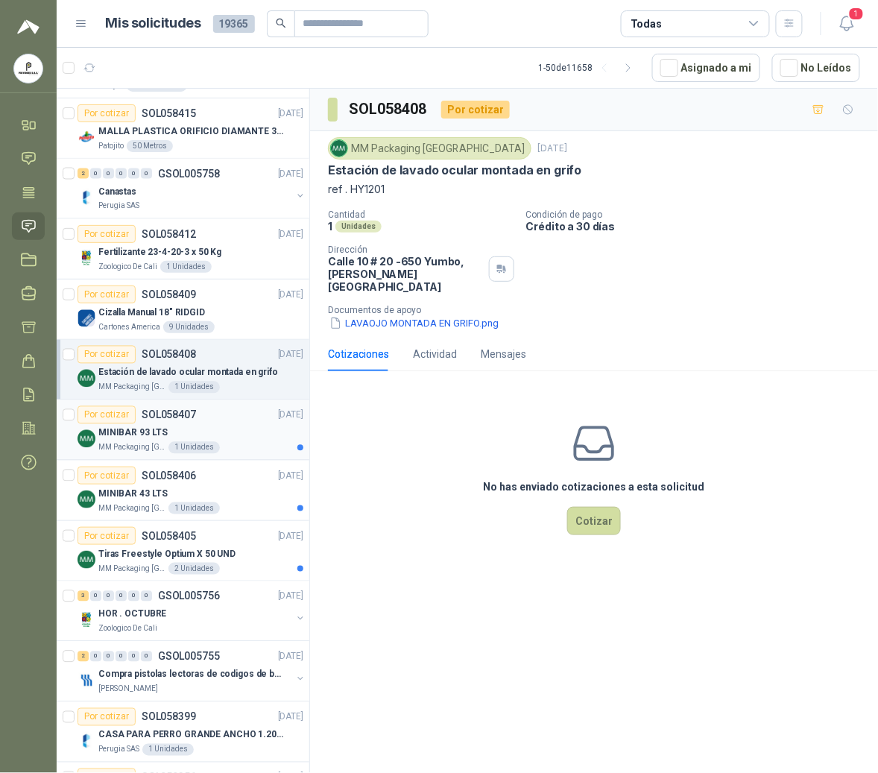
click at [183, 436] on div "MINIBAR 93 LTS" at bounding box center [200, 433] width 205 height 18
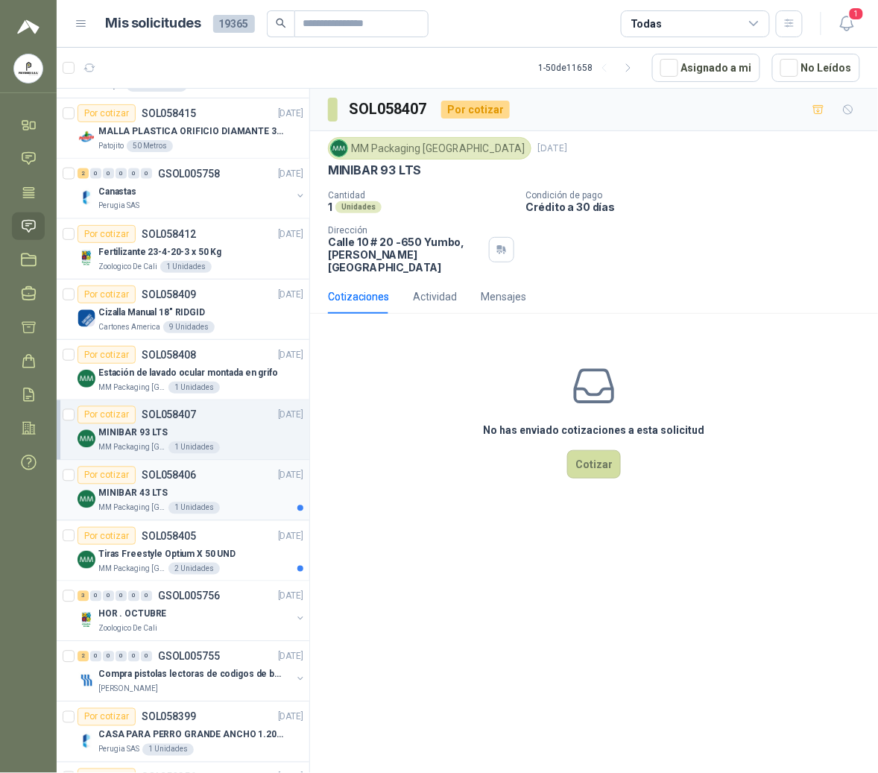
click at [182, 502] on div "MINIBAR 43 LTS" at bounding box center [200, 493] width 205 height 18
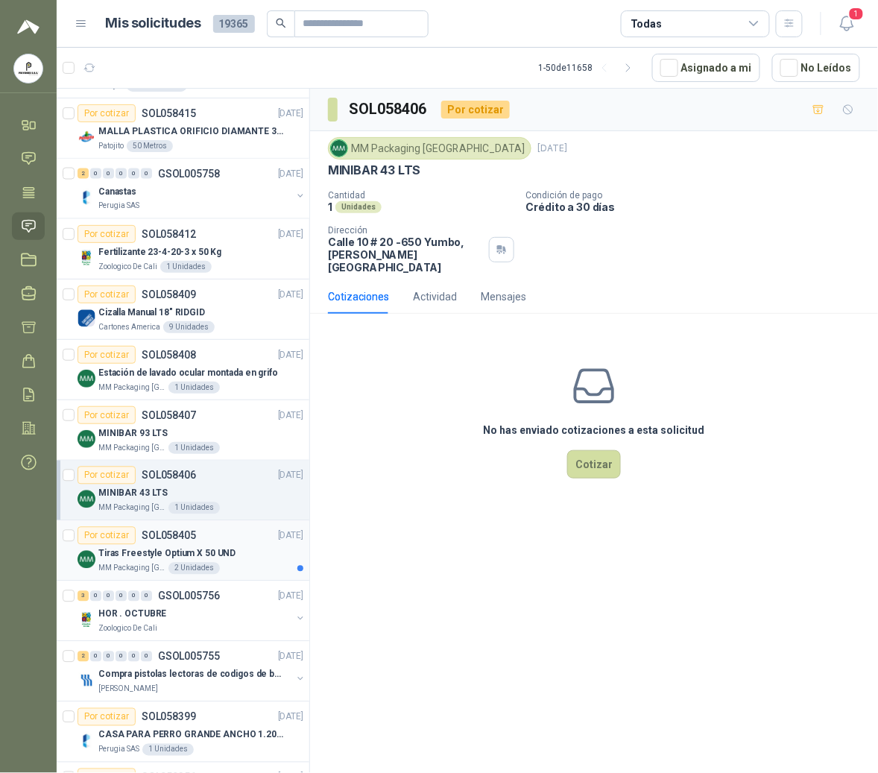
click at [191, 555] on p "Tiras Freestyle Optium X 50 UND" at bounding box center [166, 554] width 137 height 14
